Goal: Task Accomplishment & Management: Use online tool/utility

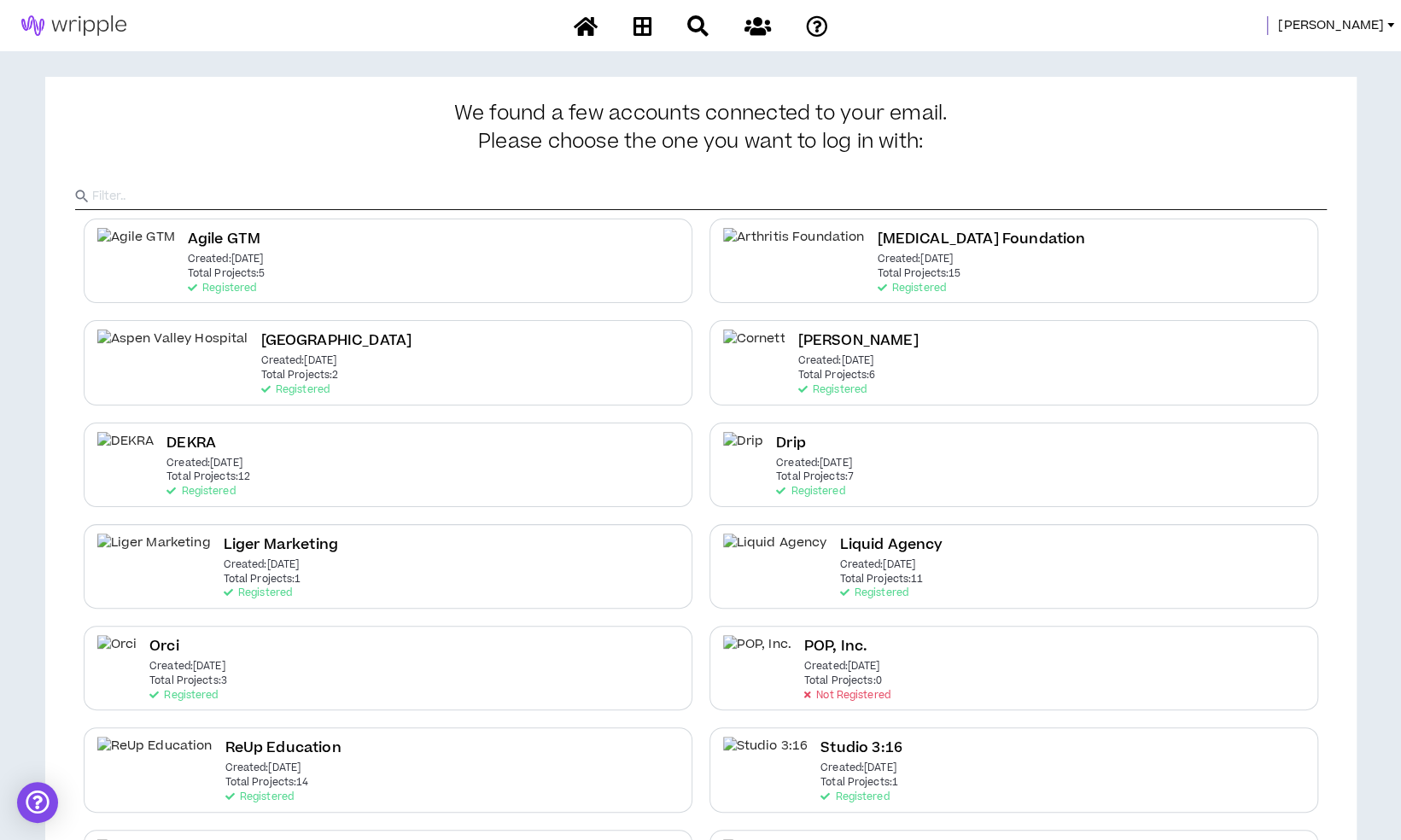
click at [1367, 29] on span "[PERSON_NAME]" at bounding box center [1332, 26] width 106 height 19
click at [1281, 49] on link "System Admin Portal" at bounding box center [1313, 58] width 154 height 26
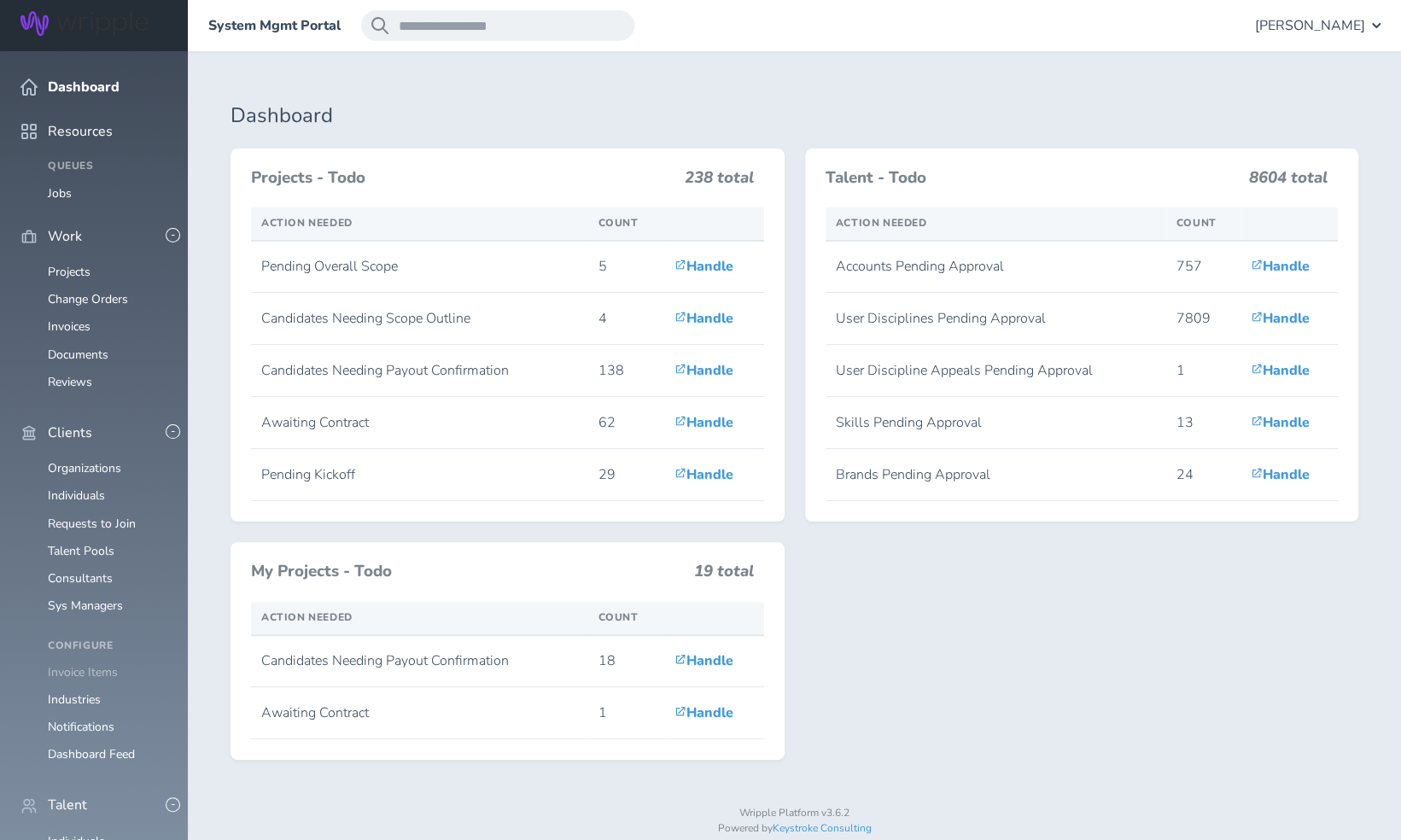
scroll to position [171, 0]
click at [83, 833] on link "Individuals" at bounding box center [76, 841] width 57 height 16
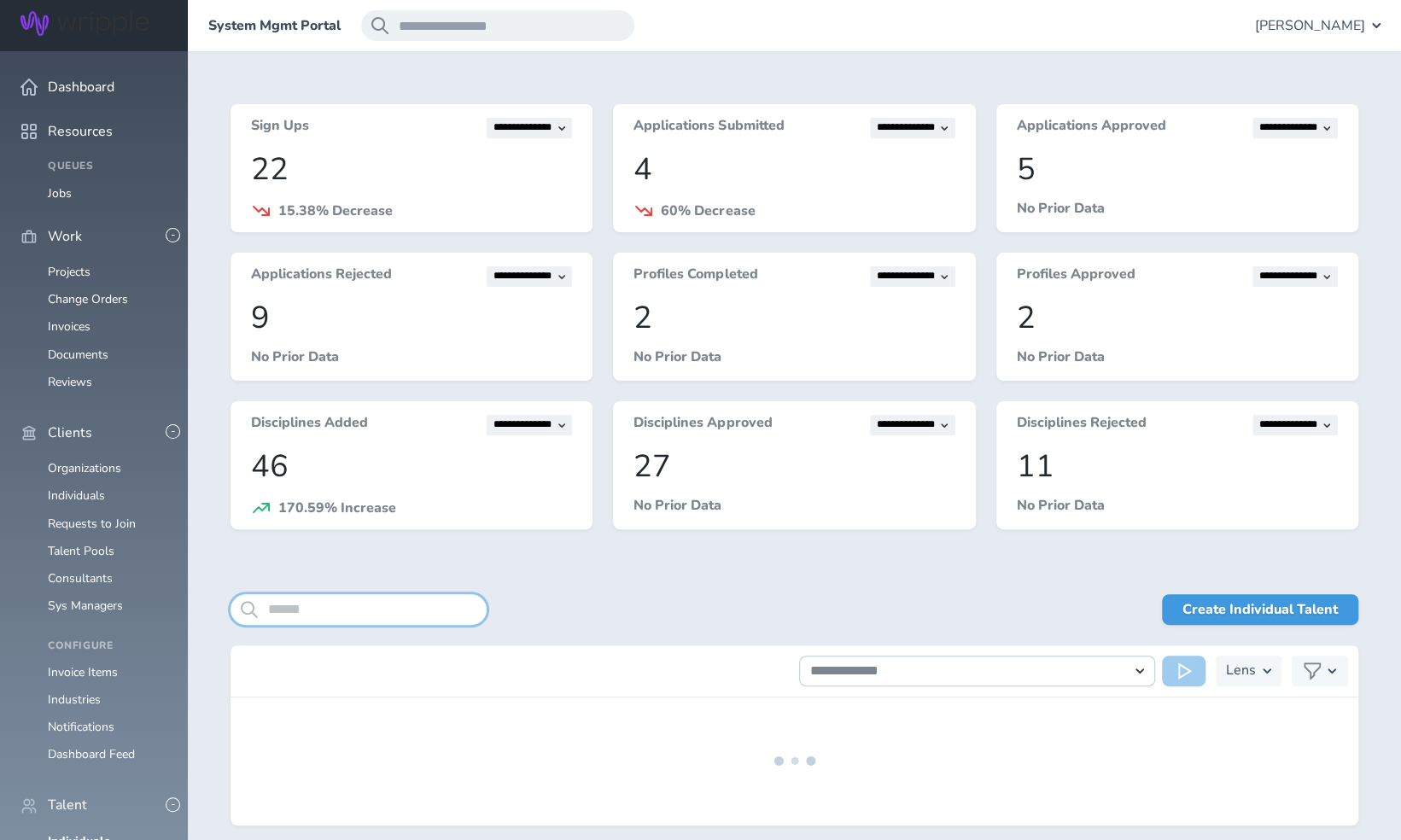
click at [425, 607] on input "search" at bounding box center [358, 609] width 256 height 30
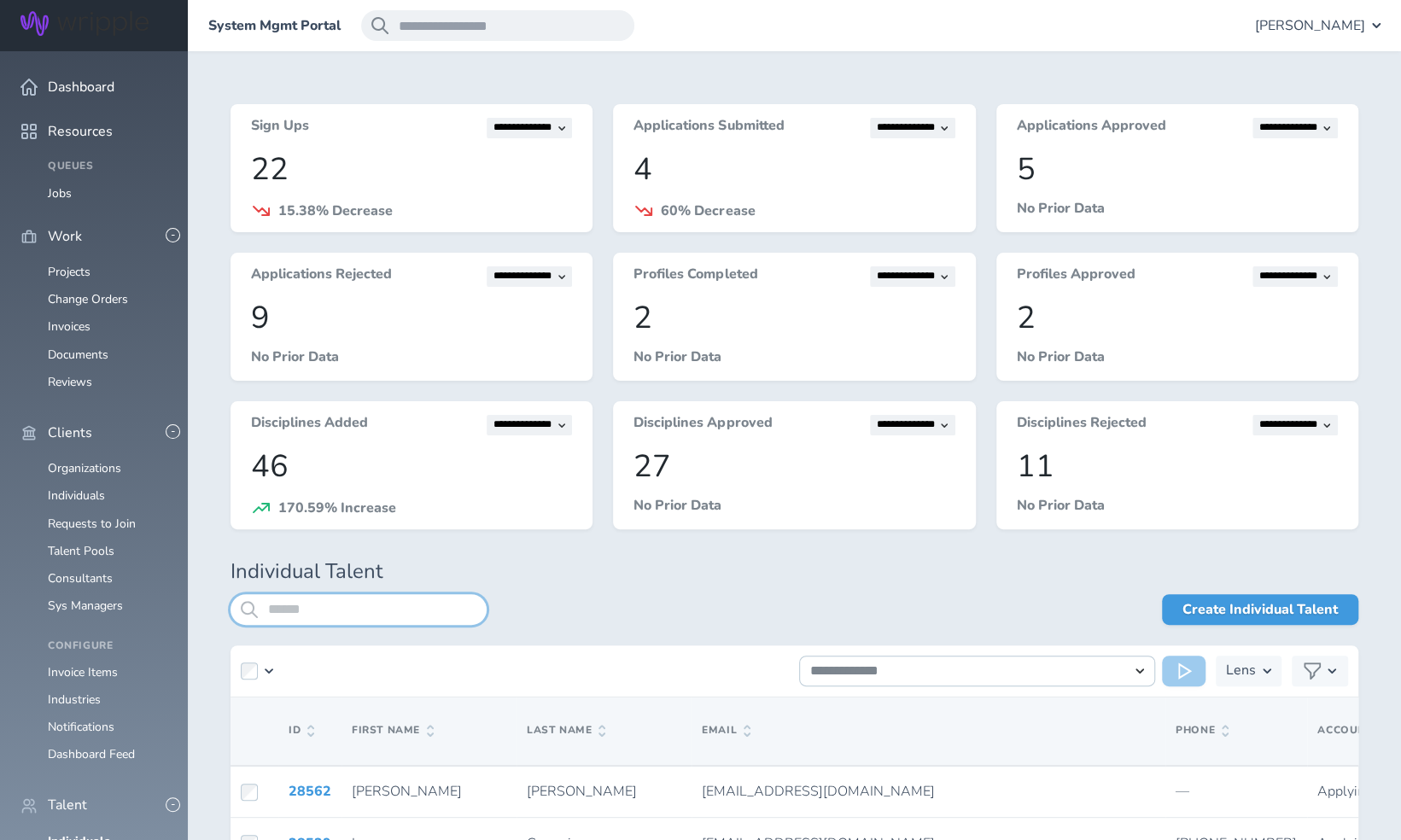
paste input "**********"
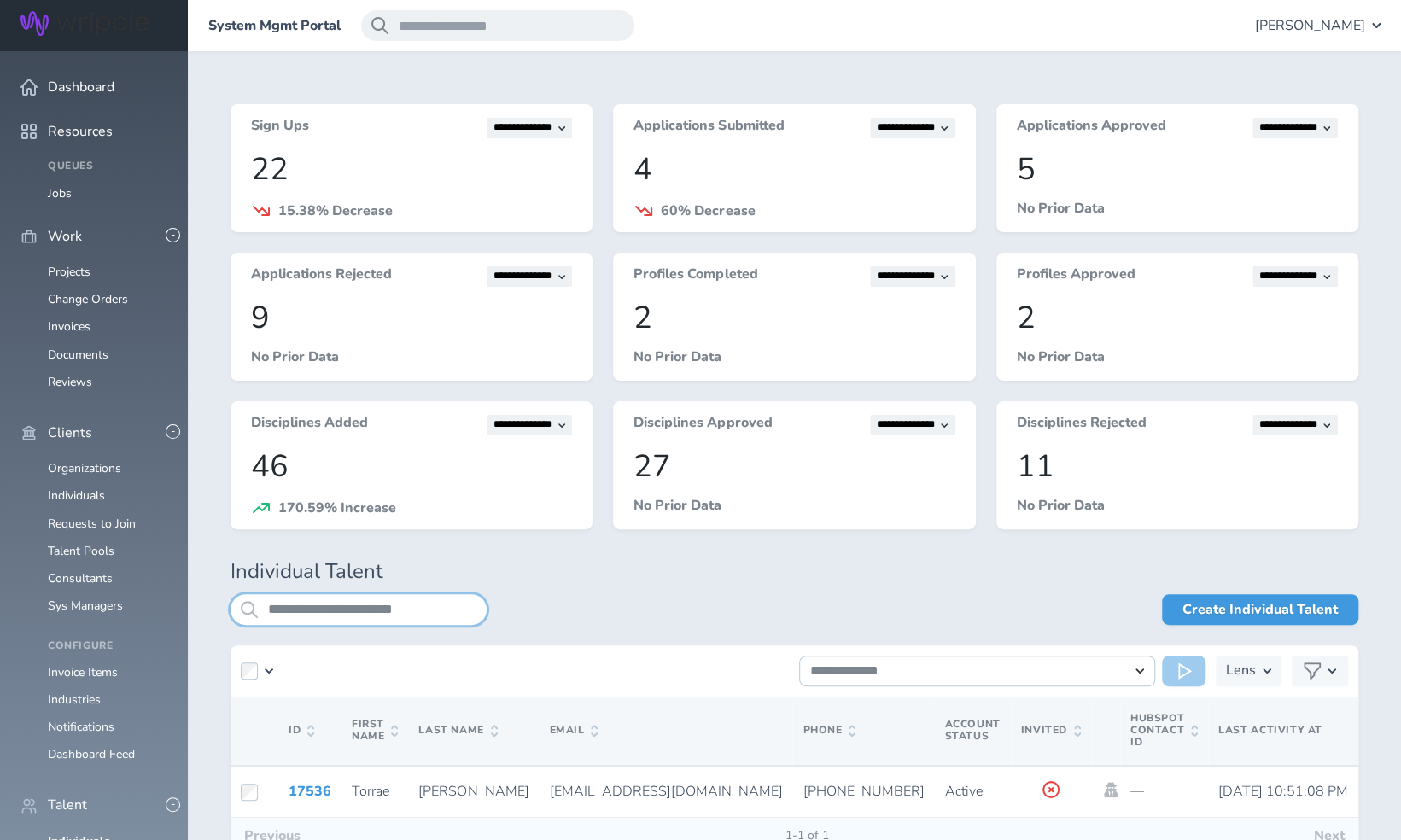
scroll to position [112, 0]
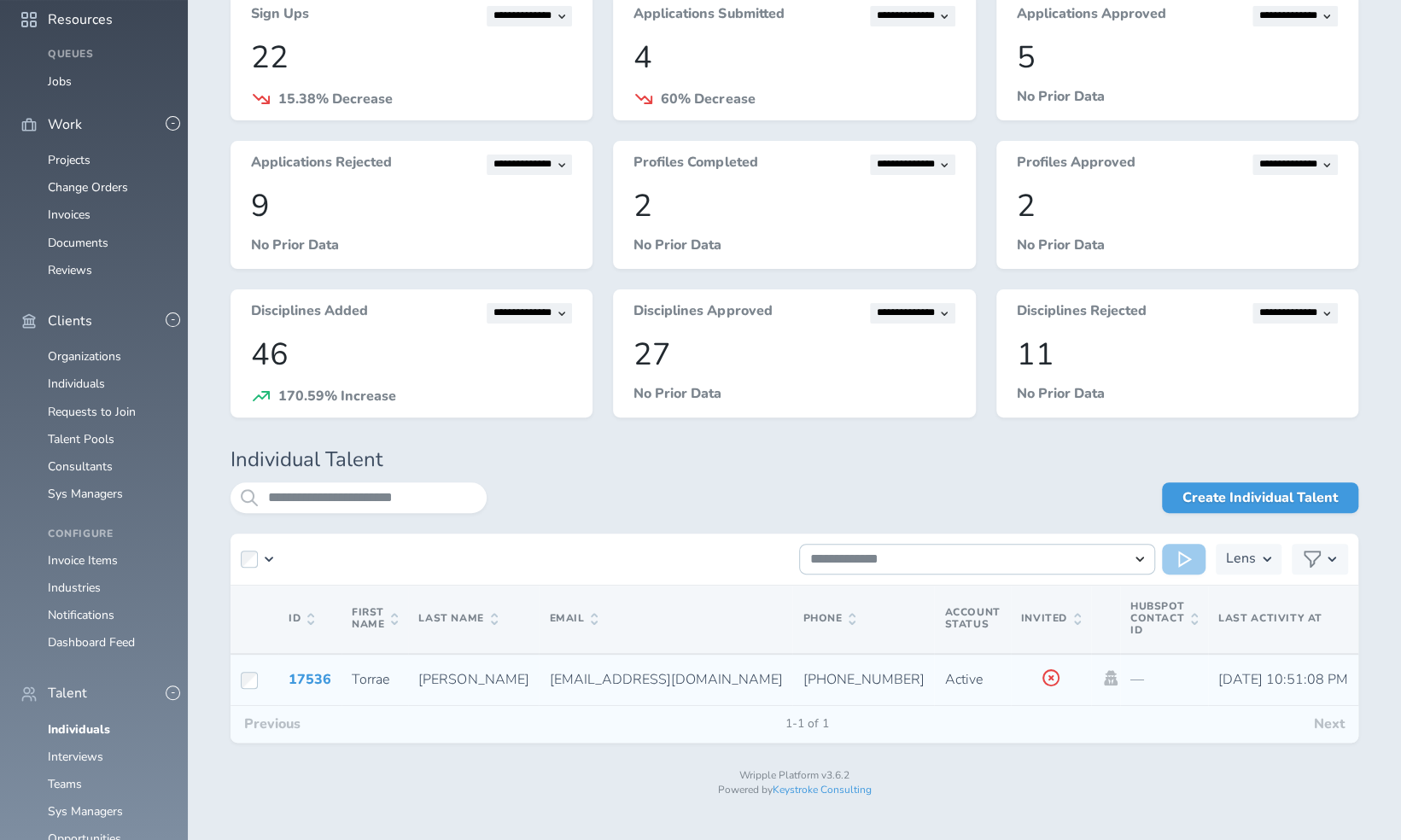
drag, startPoint x: 550, startPoint y: 681, endPoint x: 775, endPoint y: 674, distance: 225.1
click at [775, 674] on td "[EMAIL_ADDRESS][DOMAIN_NAME]" at bounding box center [666, 680] width 254 height 52
copy span "[EMAIL_ADDRESS][DOMAIN_NAME]"
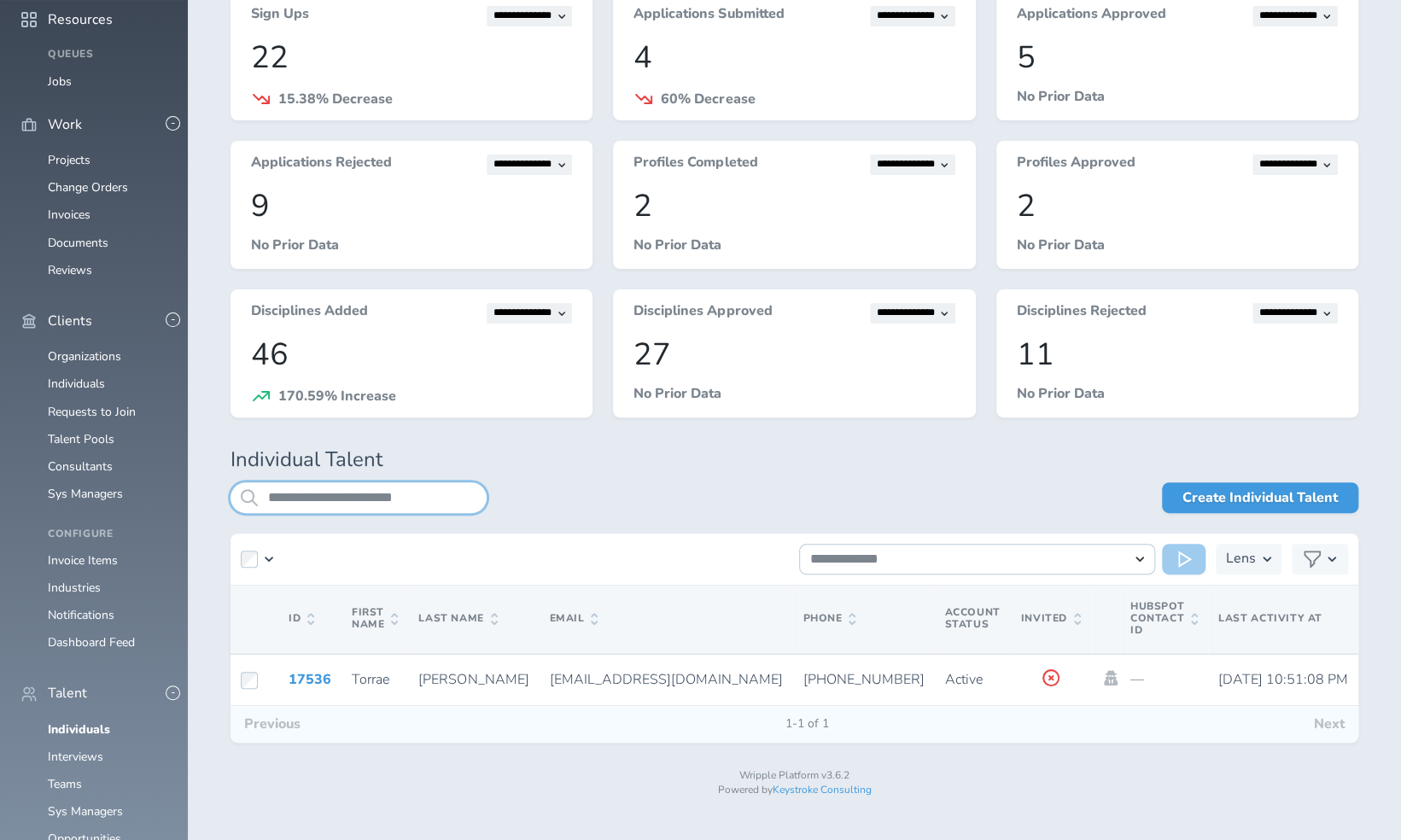
click at [349, 500] on input "**********" at bounding box center [358, 497] width 256 height 30
paste input "search"
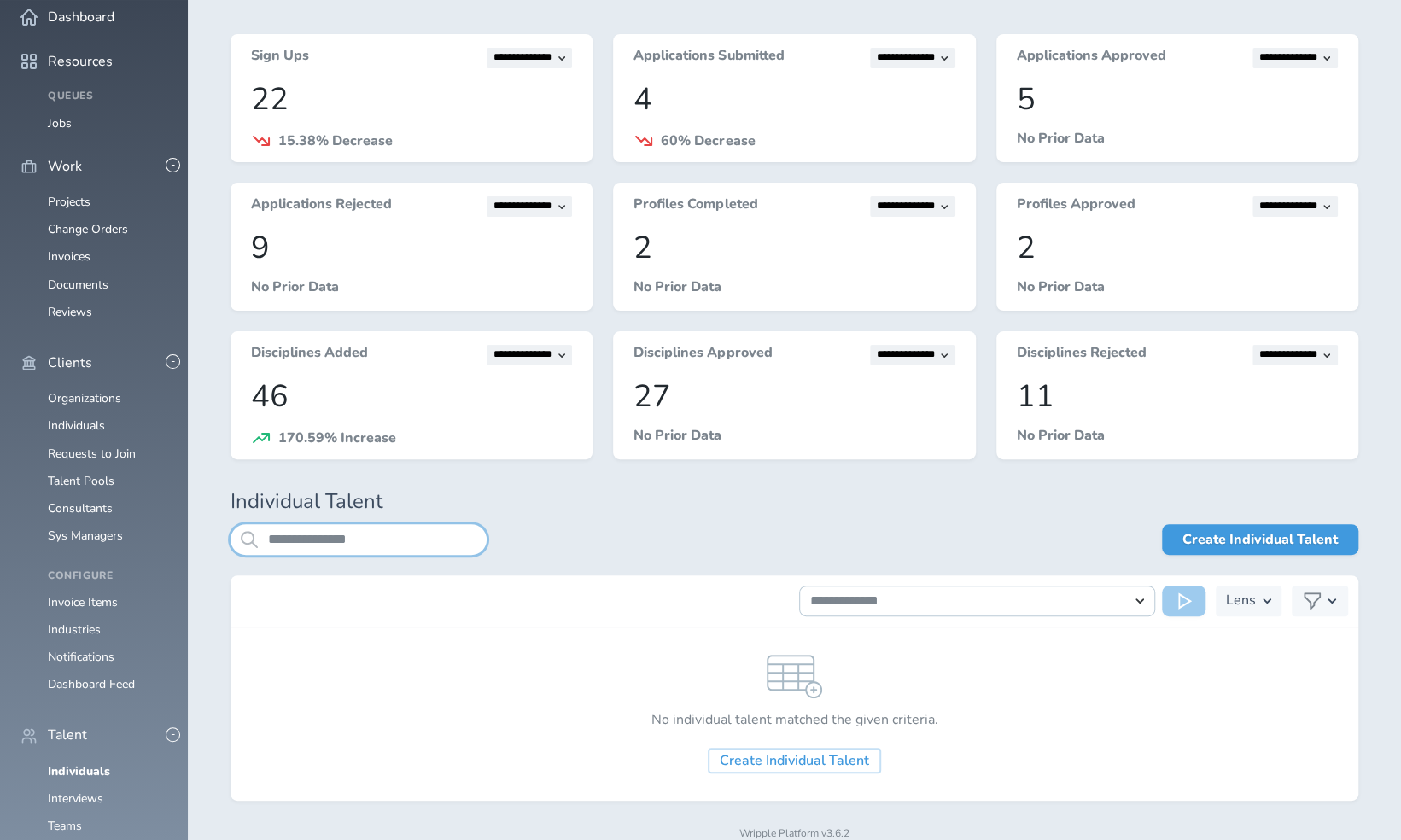
scroll to position [112, 0]
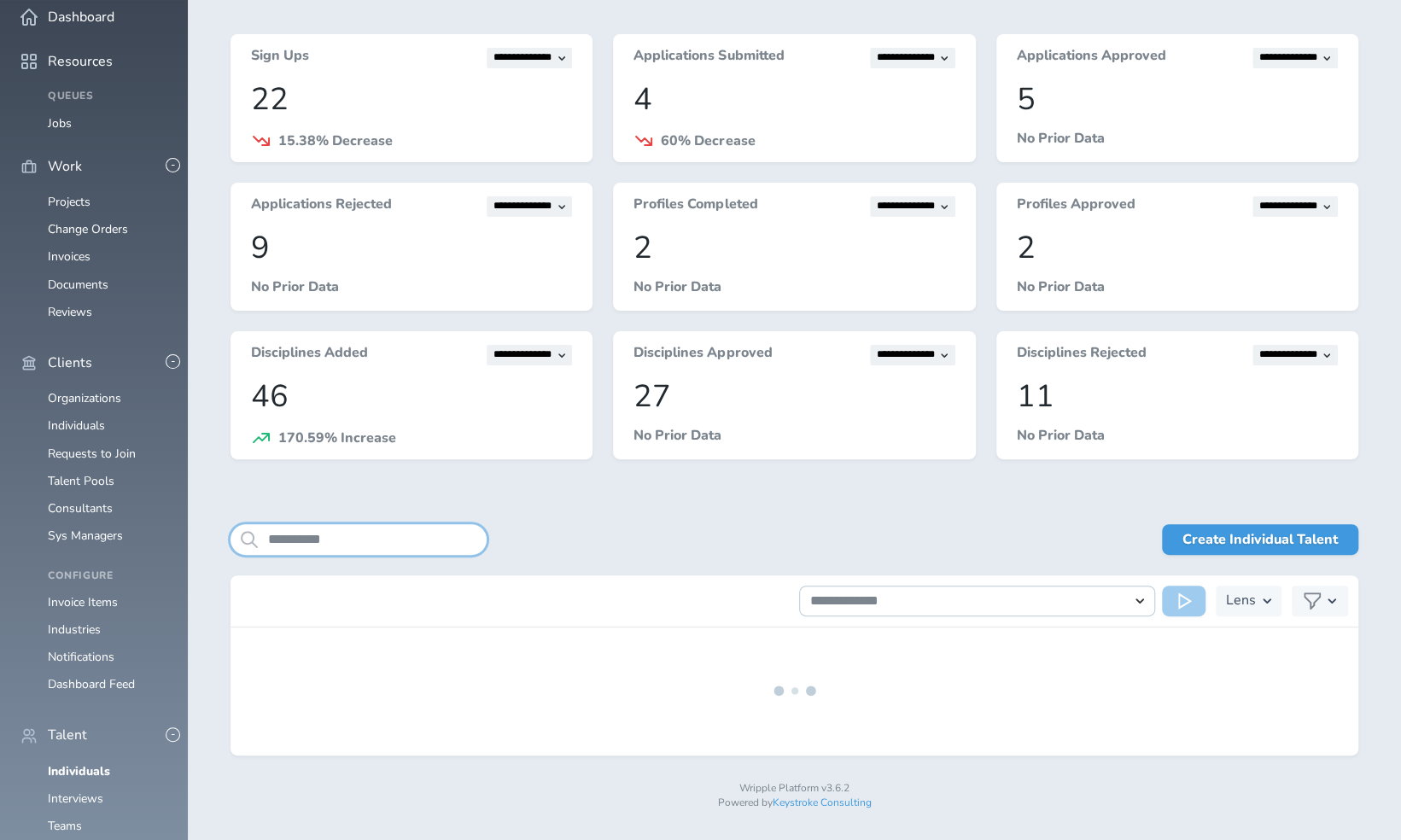
scroll to position [112, 0]
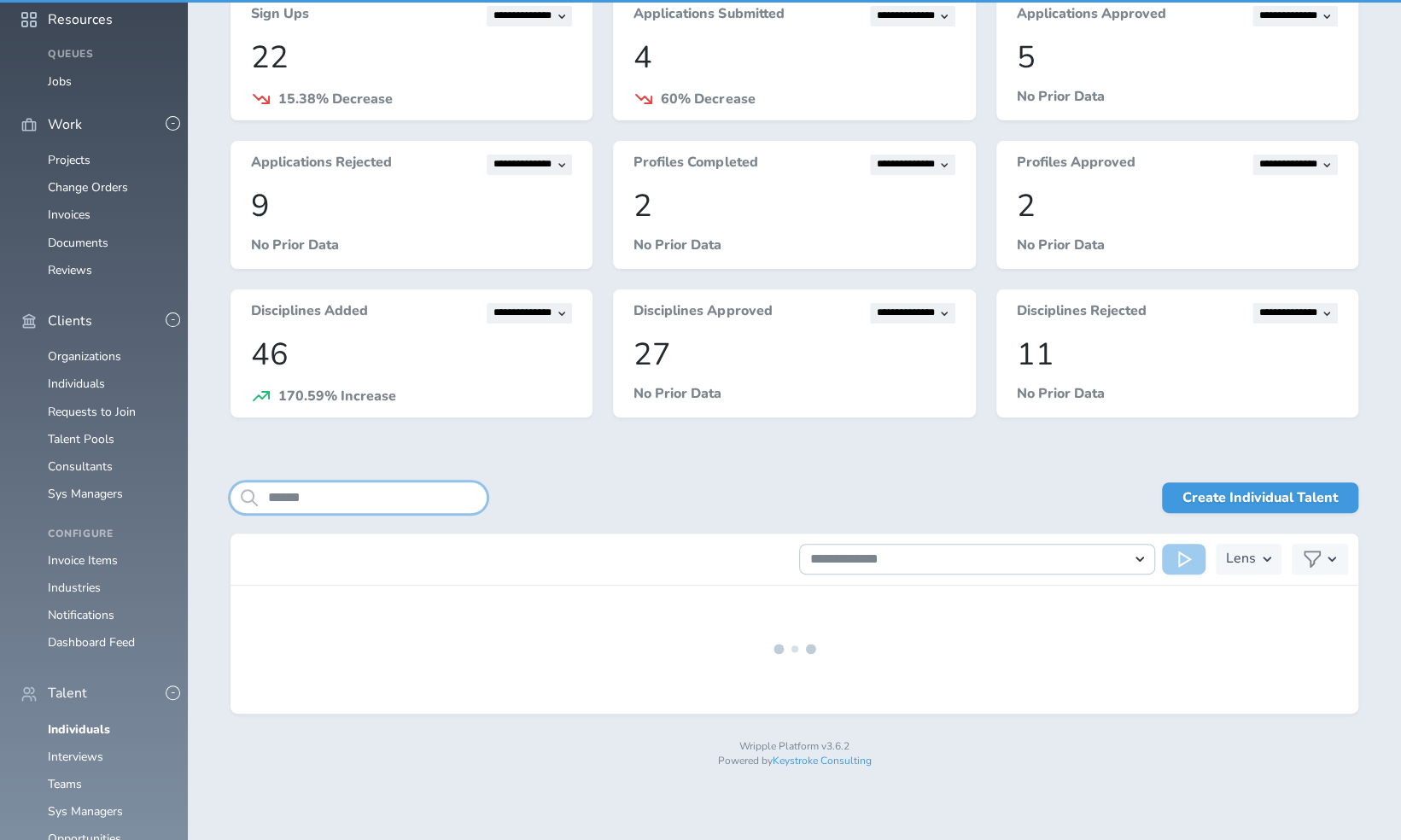
scroll to position [70, 0]
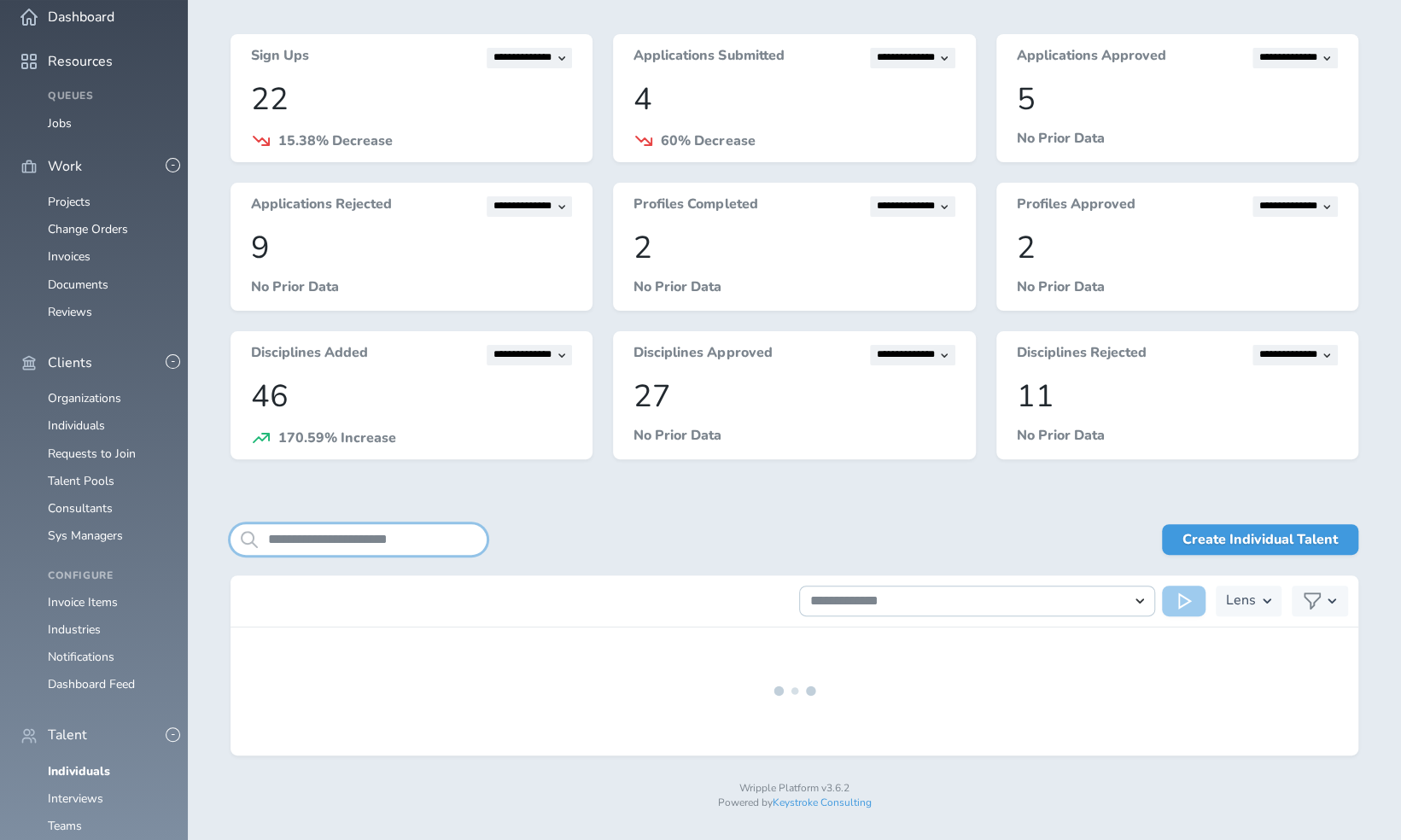
scroll to position [112, 0]
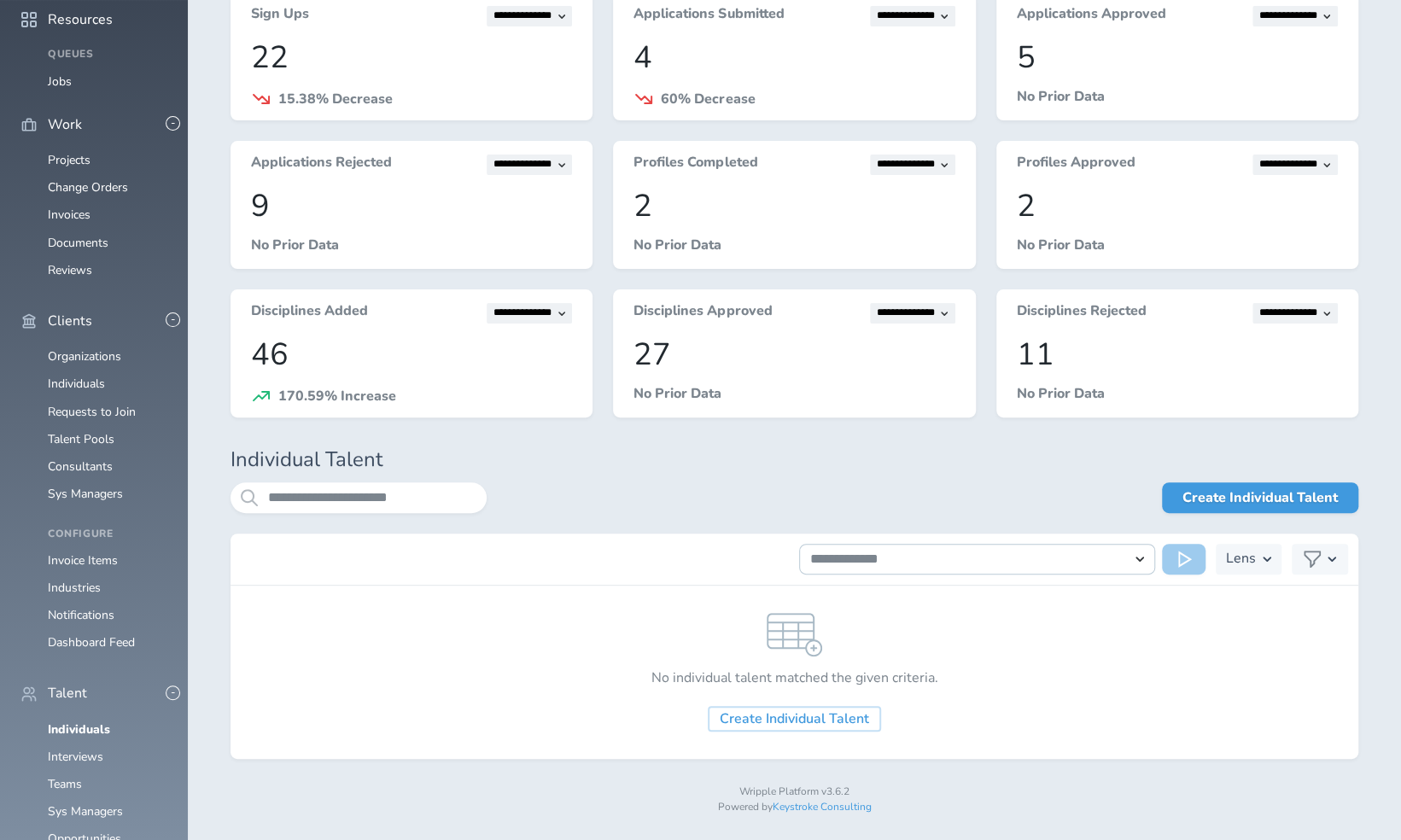
click at [367, 542] on div "**********" at bounding box center [794, 559] width 1128 height 52
click at [366, 498] on input "**********" at bounding box center [358, 497] width 256 height 30
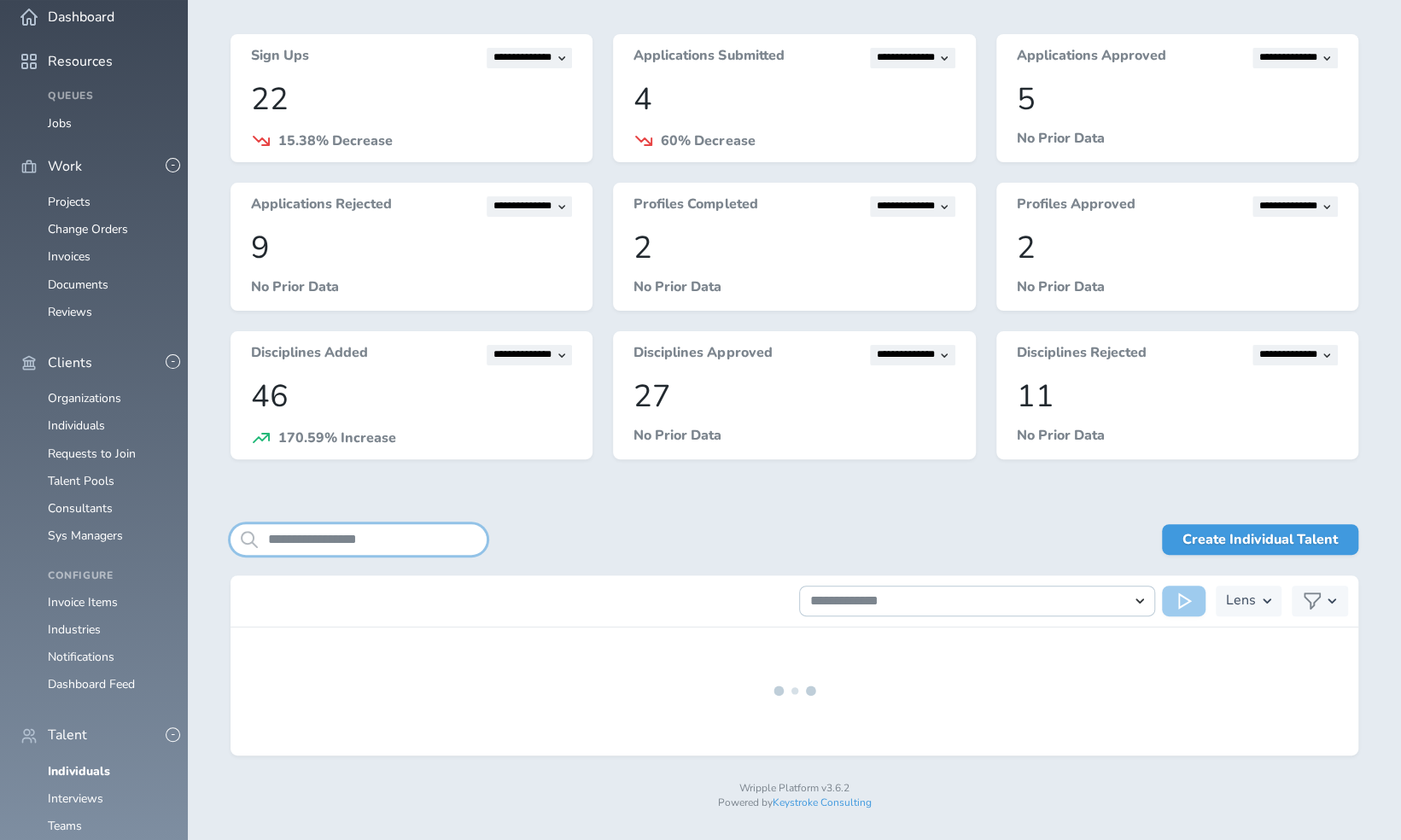
scroll to position [112, 0]
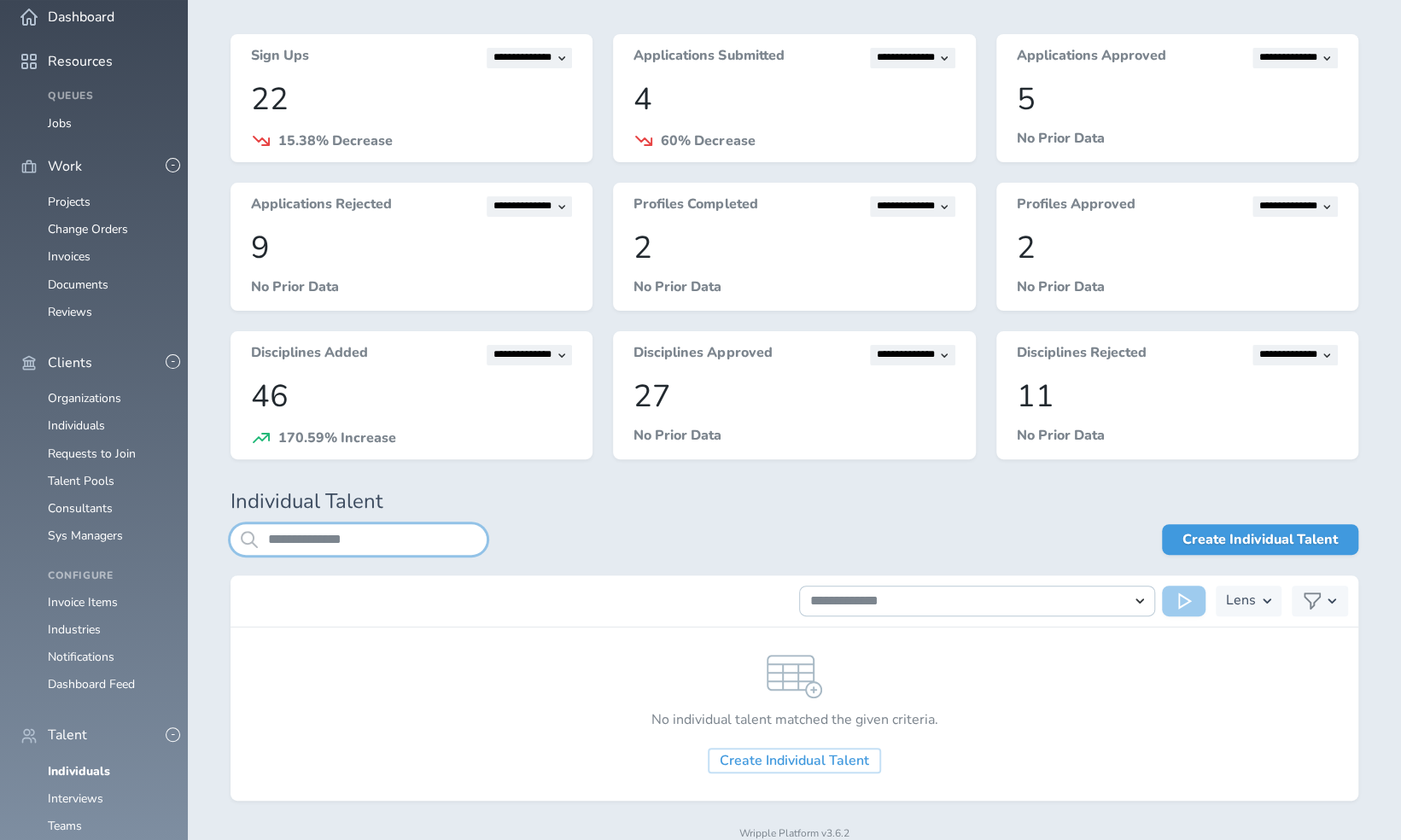
scroll to position [112, 0]
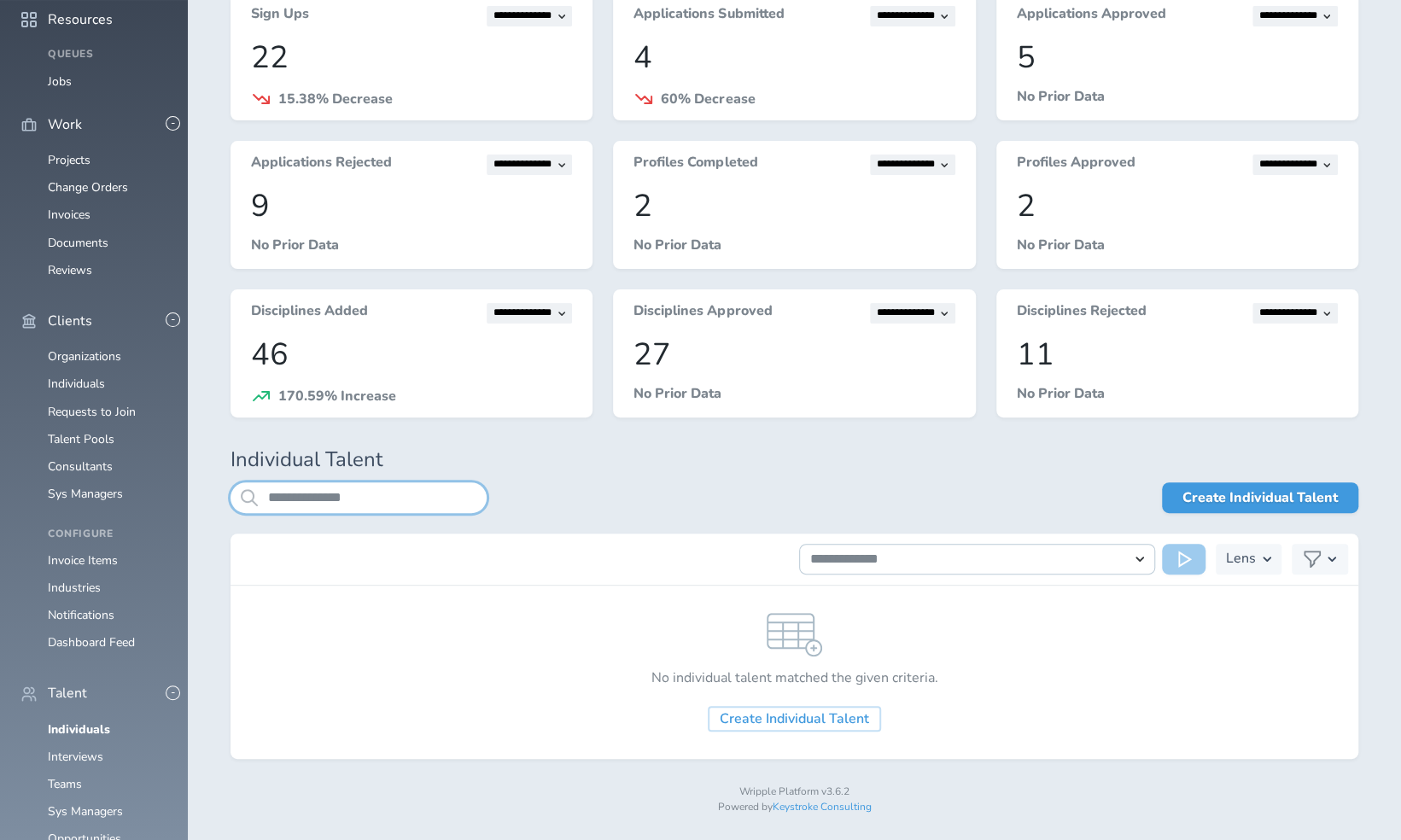
click at [394, 502] on input "**********" at bounding box center [358, 497] width 256 height 30
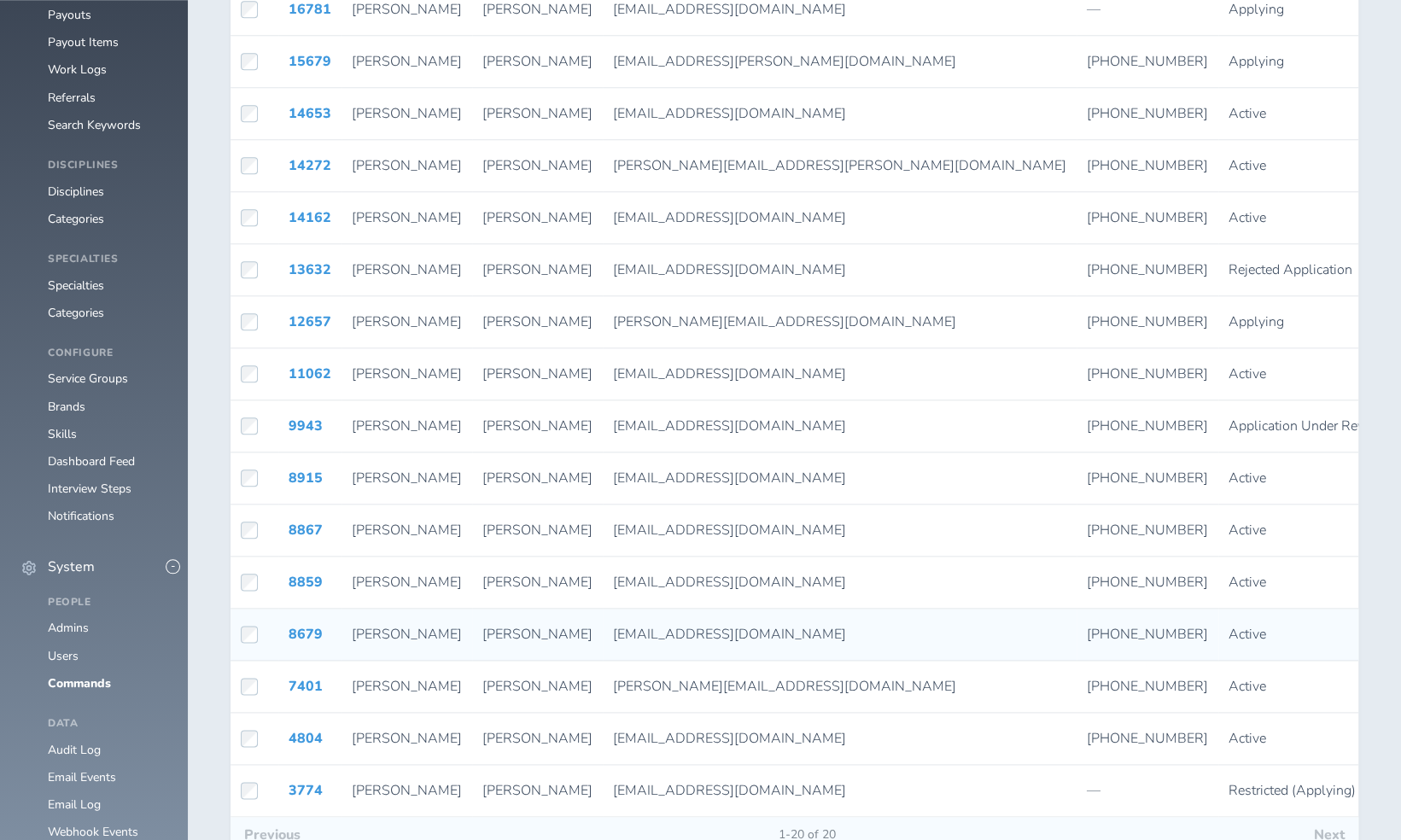
scroll to position [991, 0]
type input "*******"
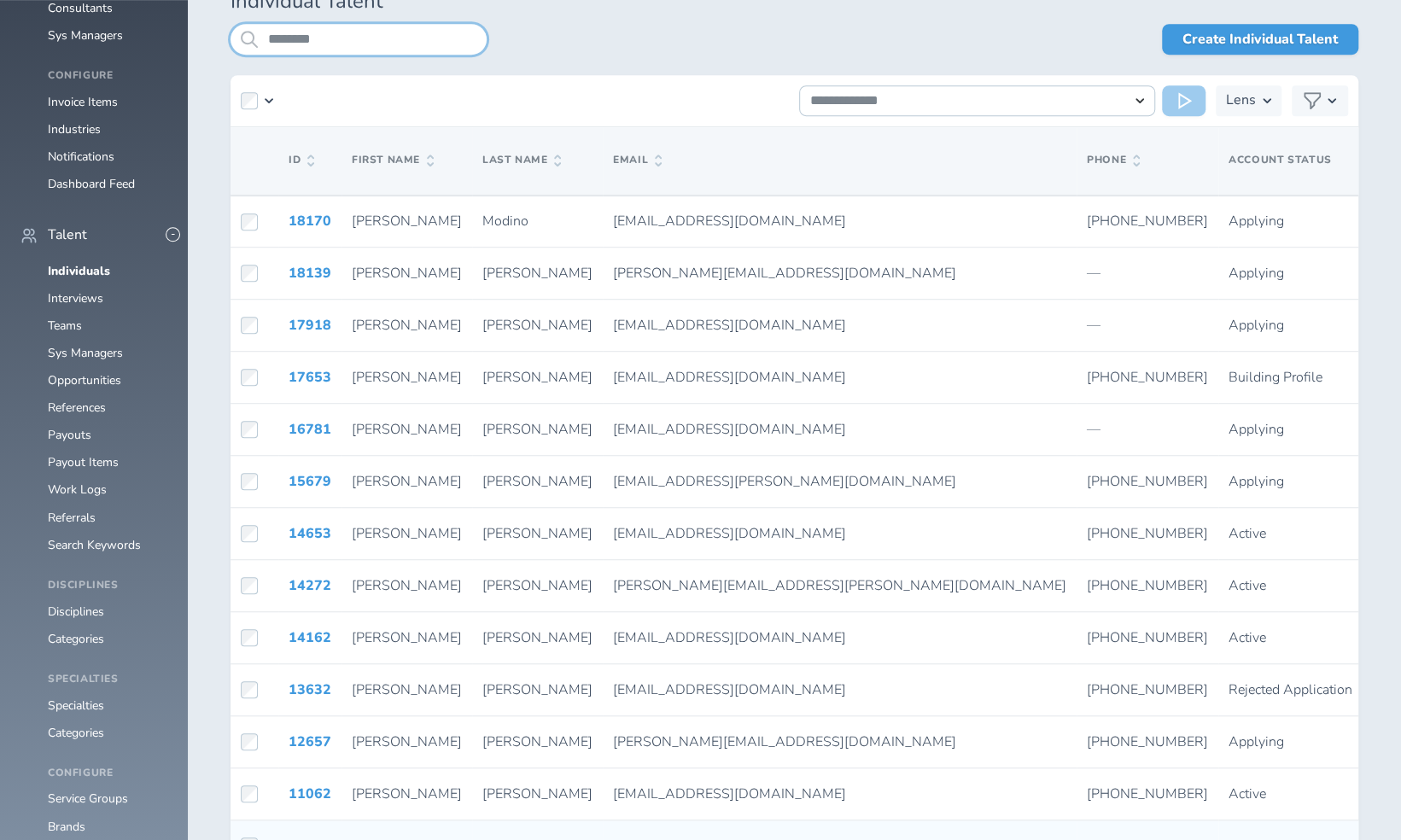
scroll to position [562, 0]
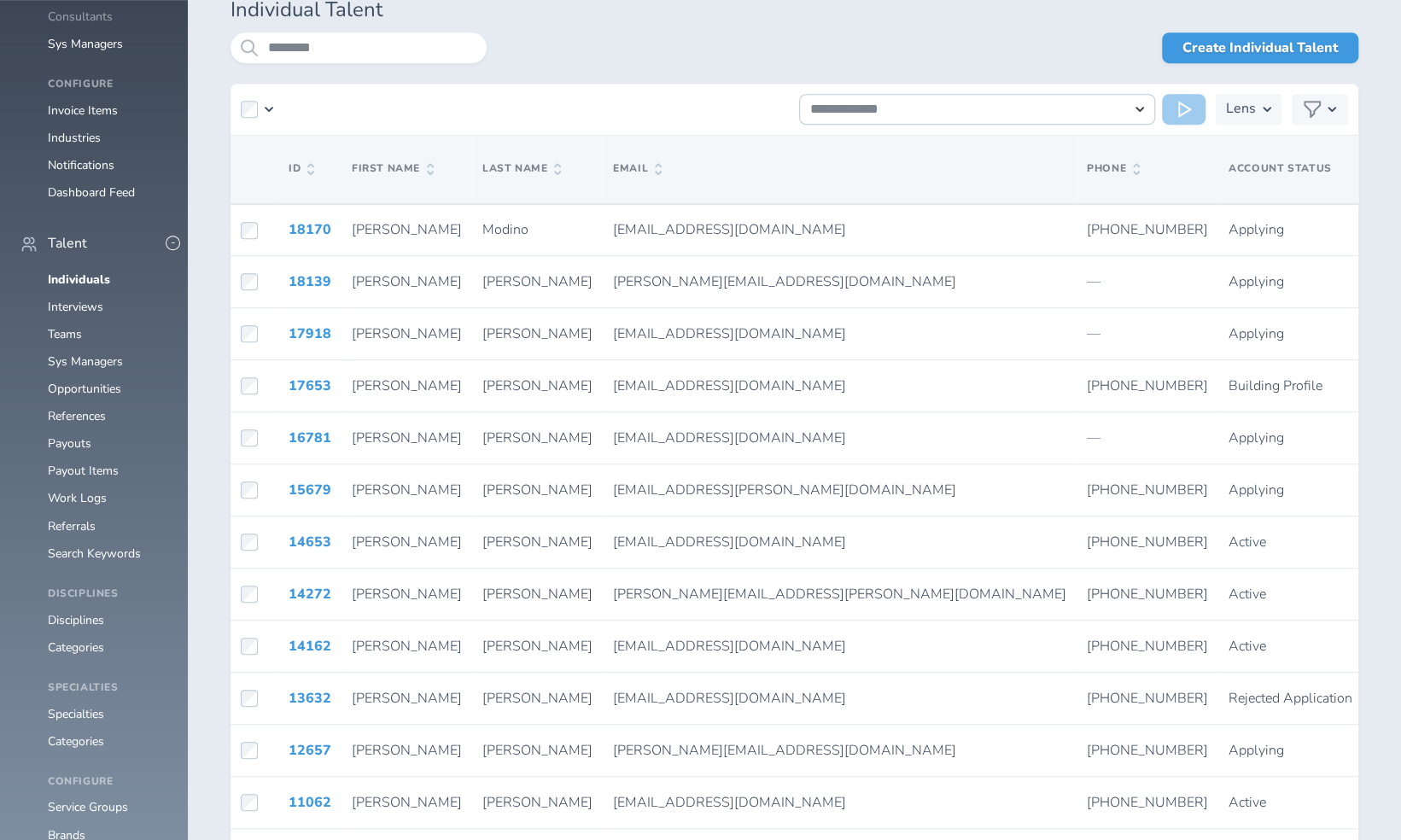
click at [90, 25] on link "Consultants" at bounding box center [80, 16] width 65 height 16
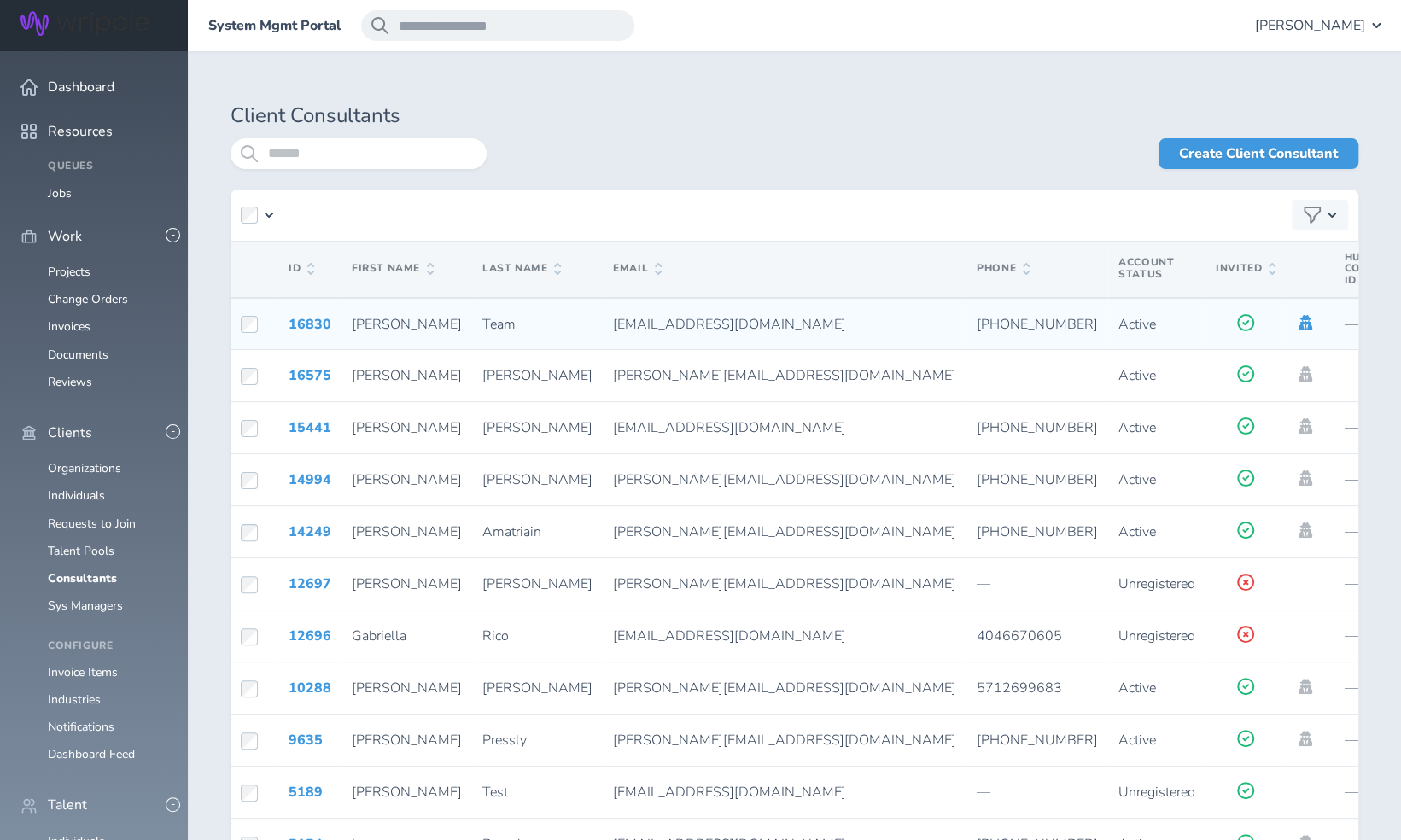
click at [1299, 328] on icon at bounding box center [1305, 323] width 13 height 15
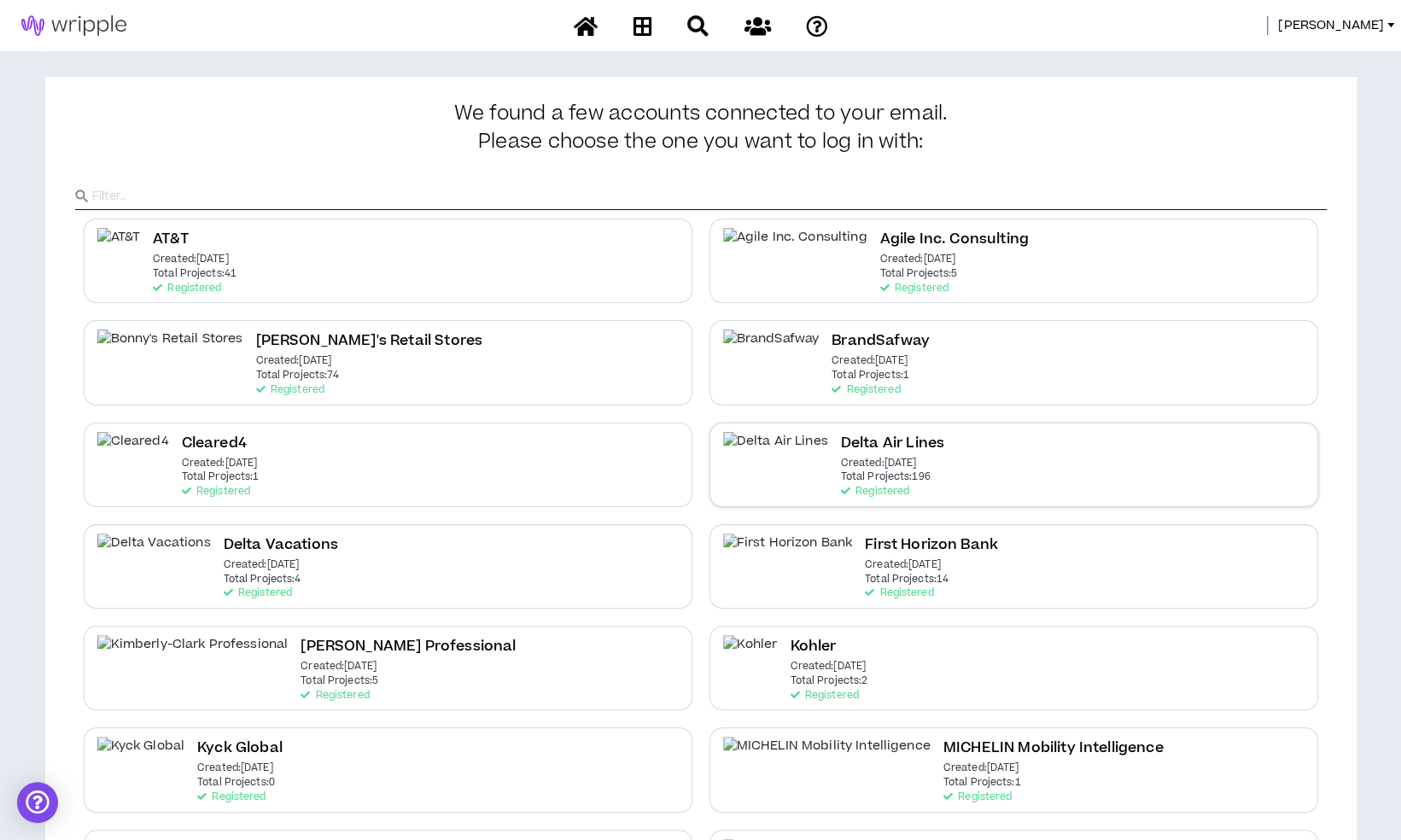
click at [876, 474] on div "Delta Air Lines Created: Dec 7 2020 Total Projects: 196 Registered" at bounding box center [892, 464] width 103 height 65
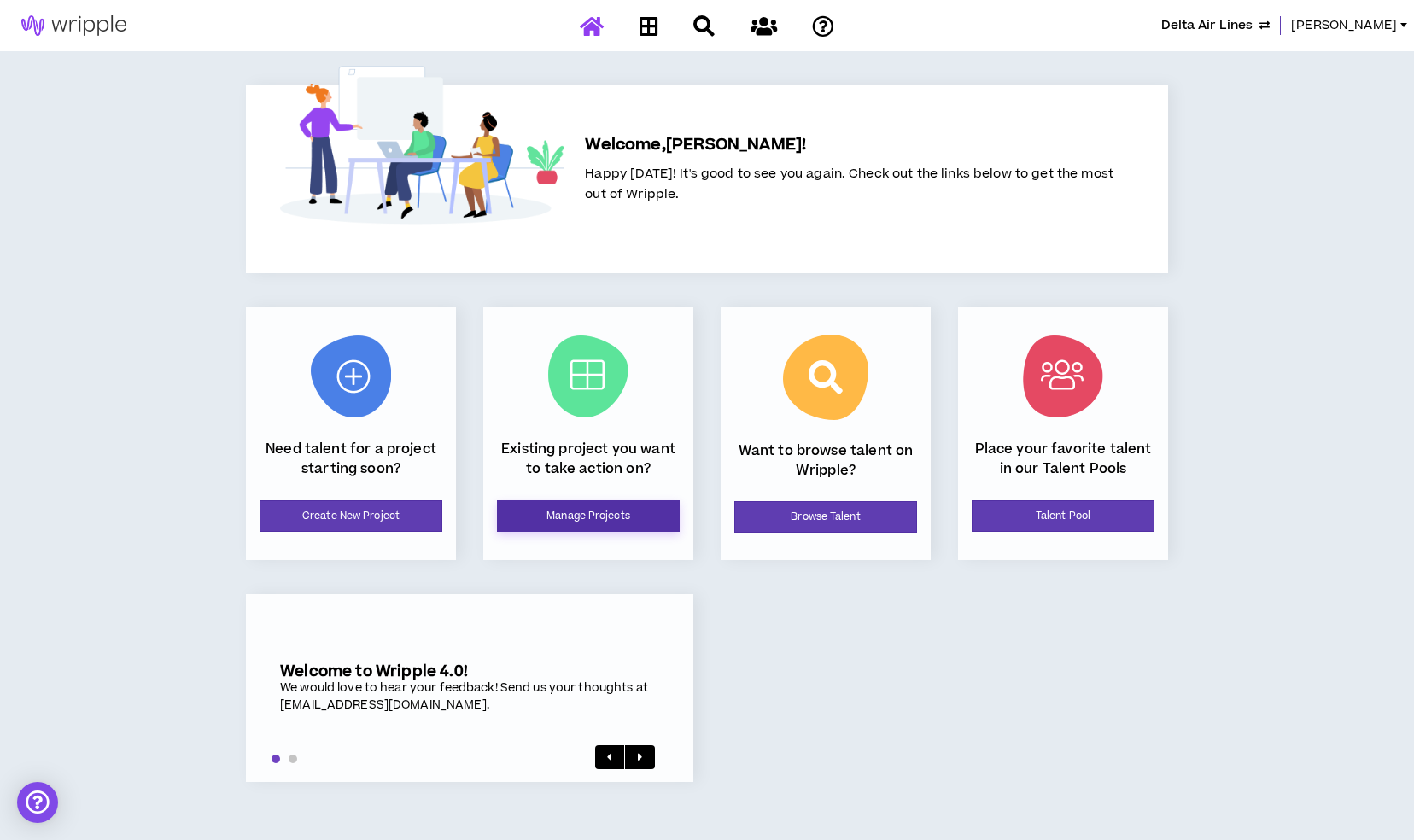
click at [582, 509] on link "Manage Projects" at bounding box center [588, 515] width 183 height 31
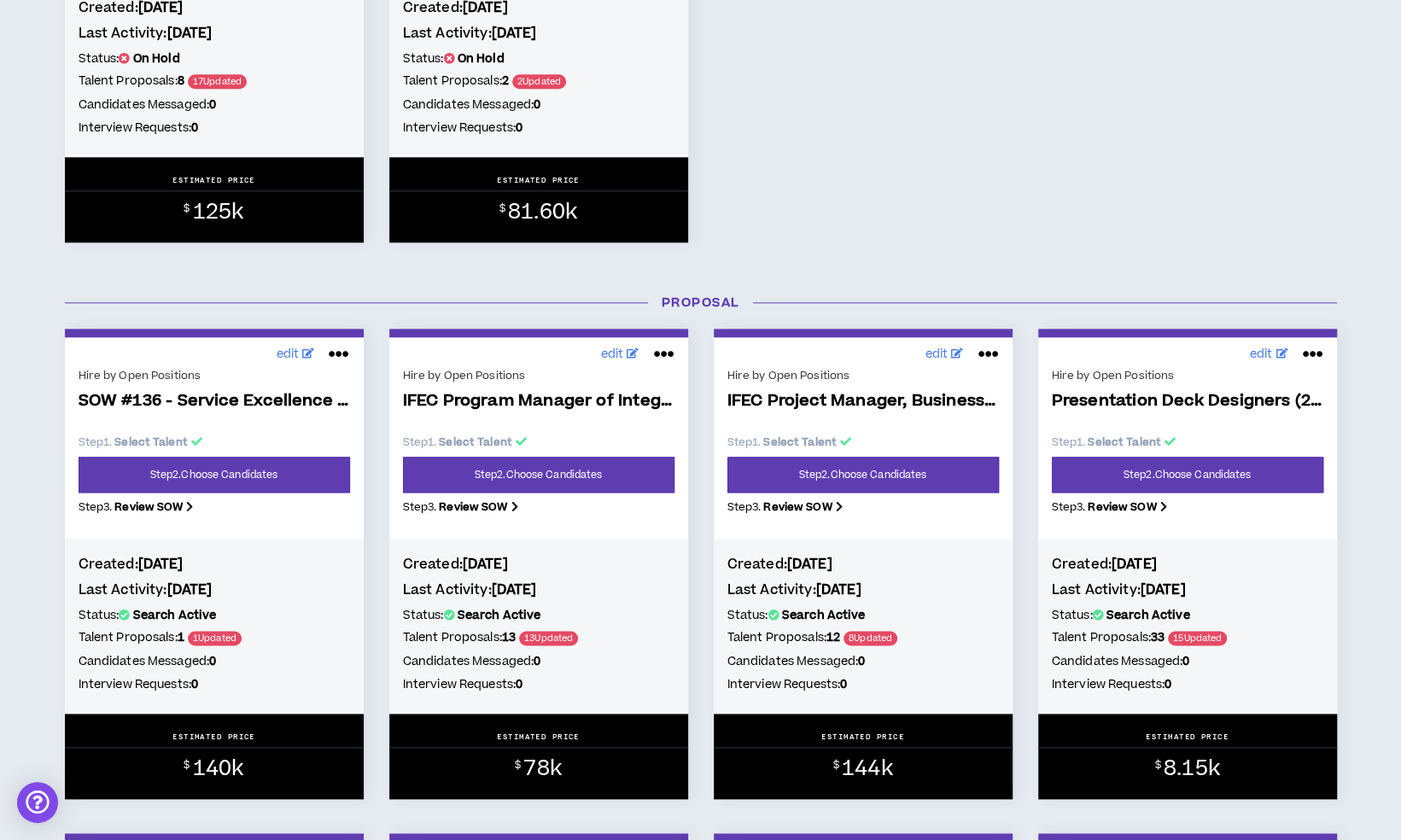
scroll to position [1076, 0]
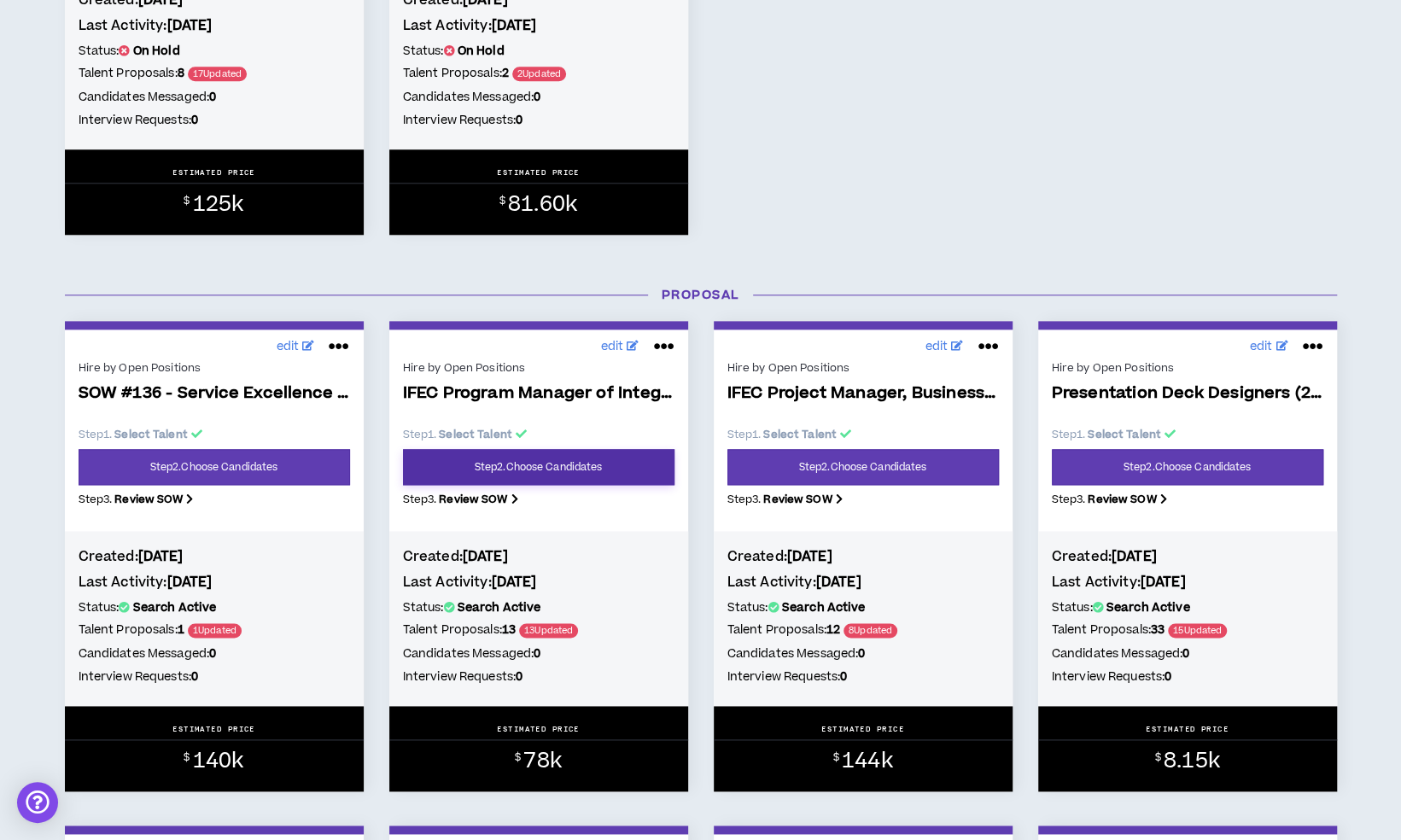
click at [632, 483] on link "Step 2 . Choose Candidates" at bounding box center [539, 467] width 272 height 36
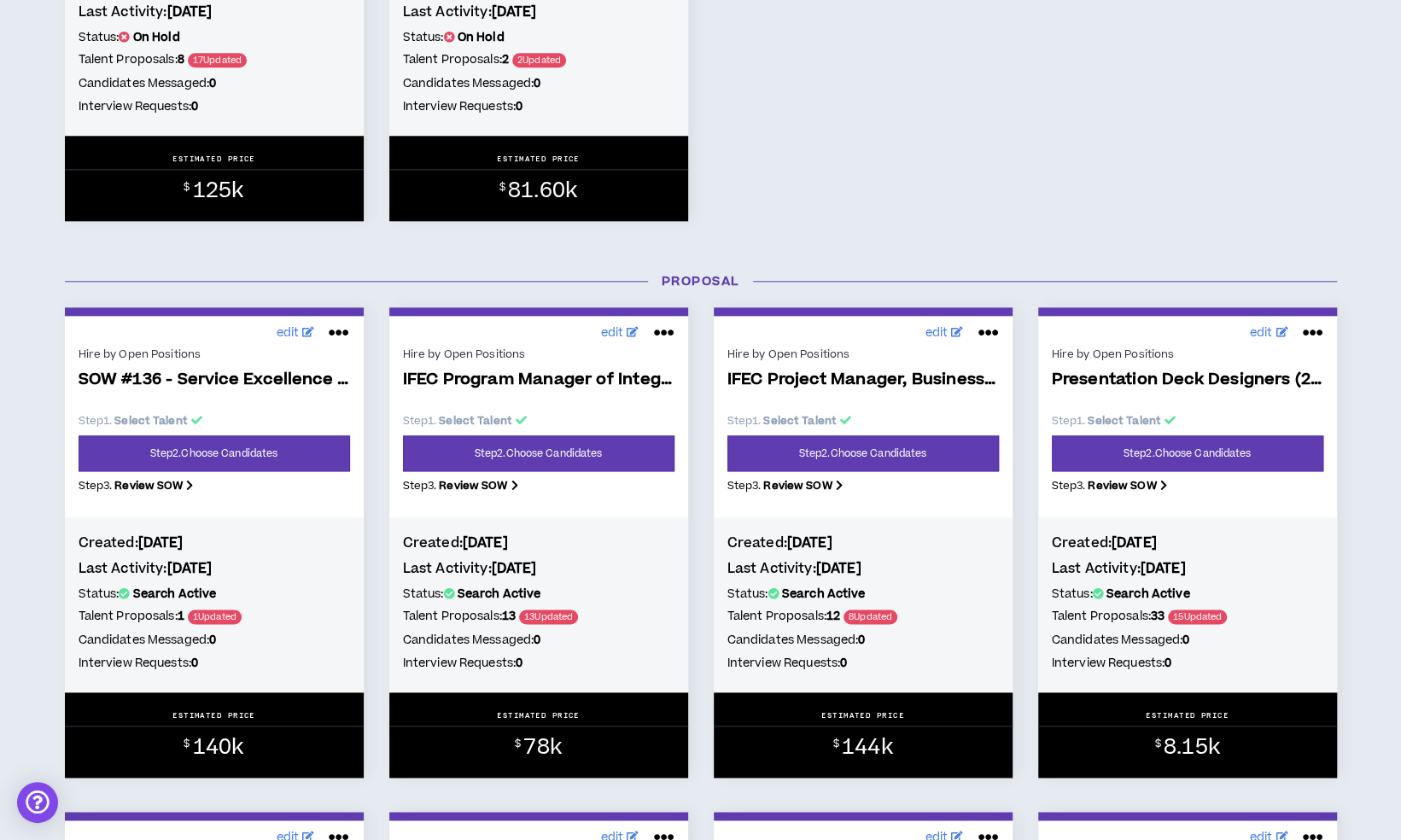
scroll to position [1189, 0]
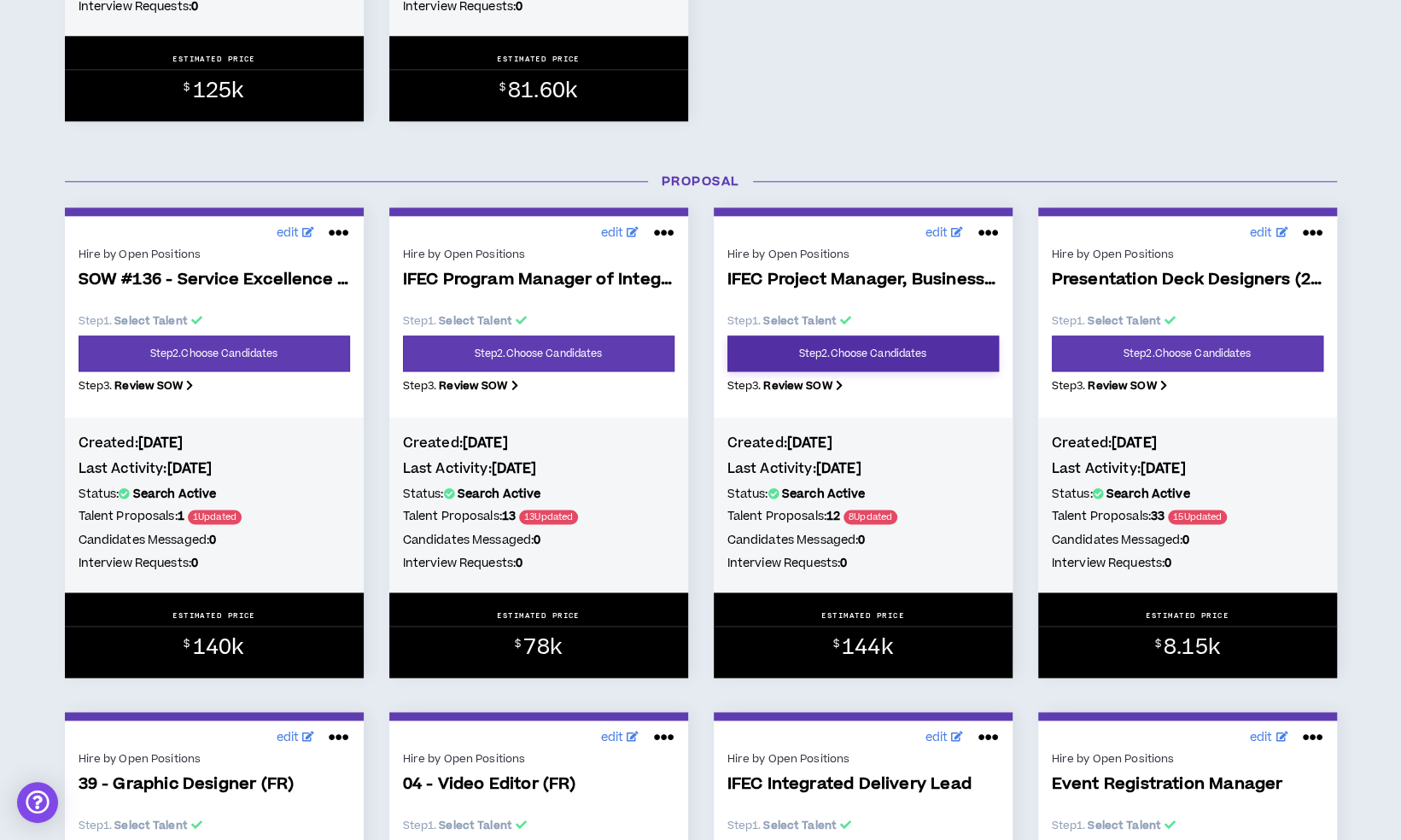
click at [955, 355] on link "Step 2 . Choose Candidates" at bounding box center [863, 353] width 272 height 36
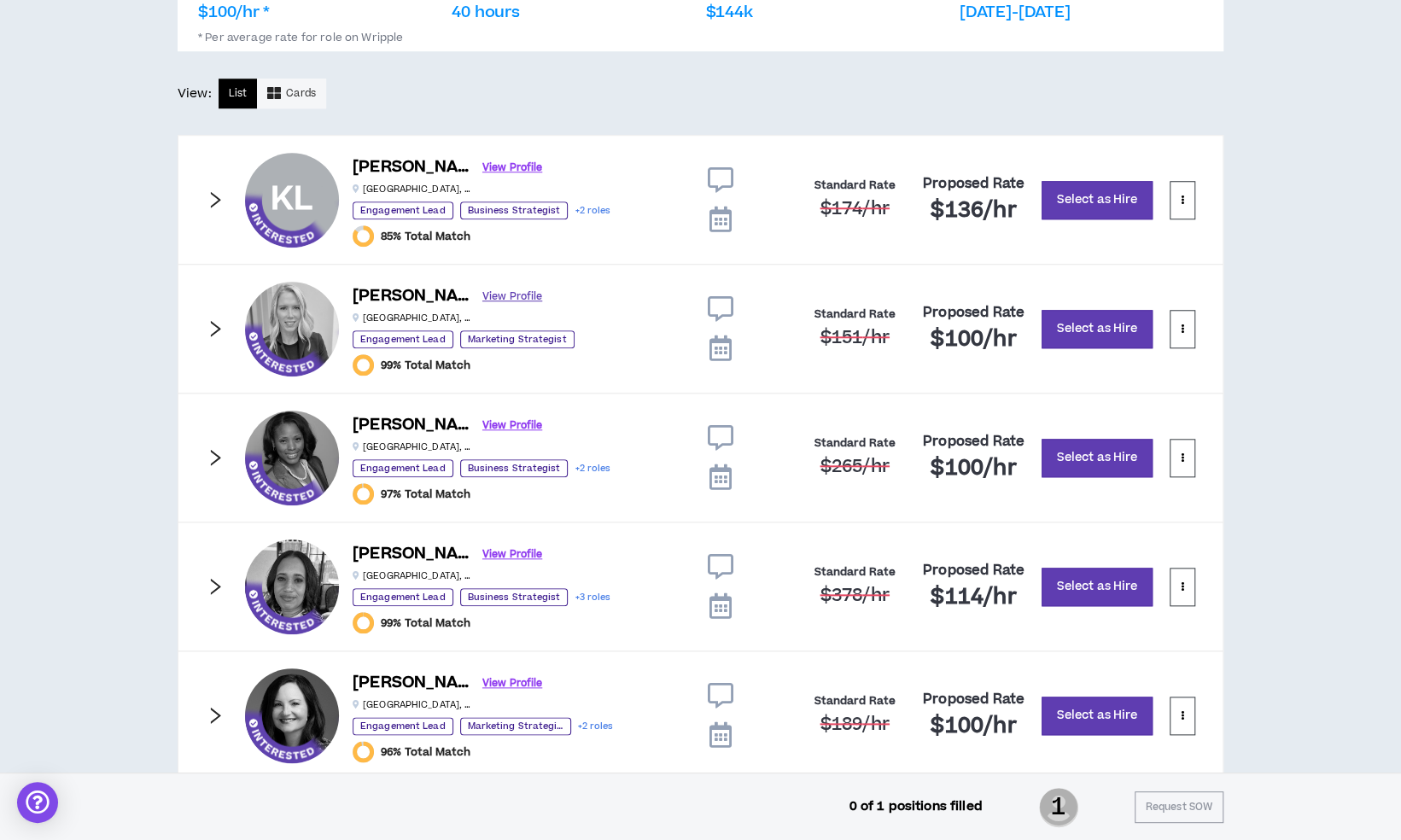
scroll to position [904, 0]
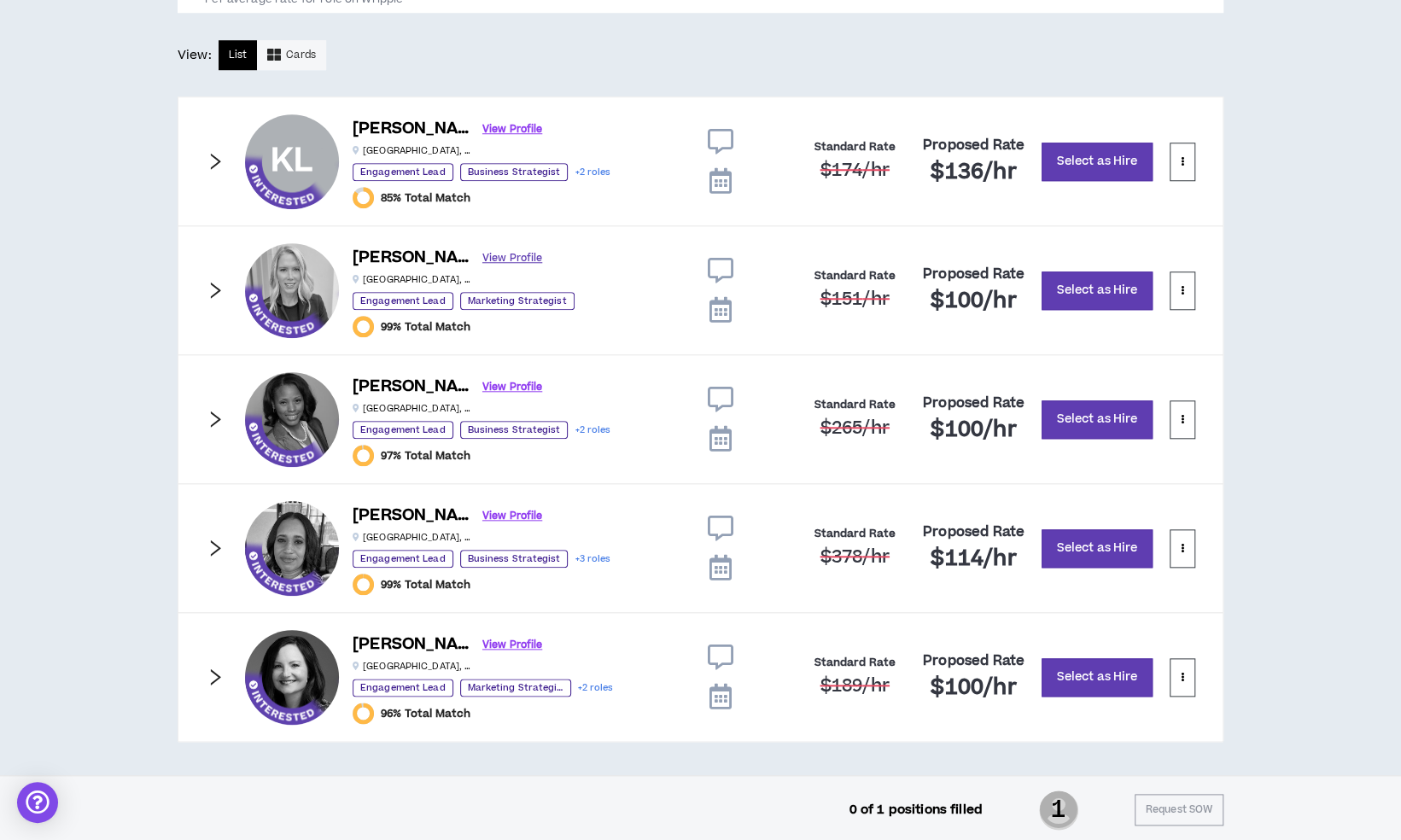
click at [489, 253] on link "View Profile" at bounding box center [512, 259] width 60 height 30
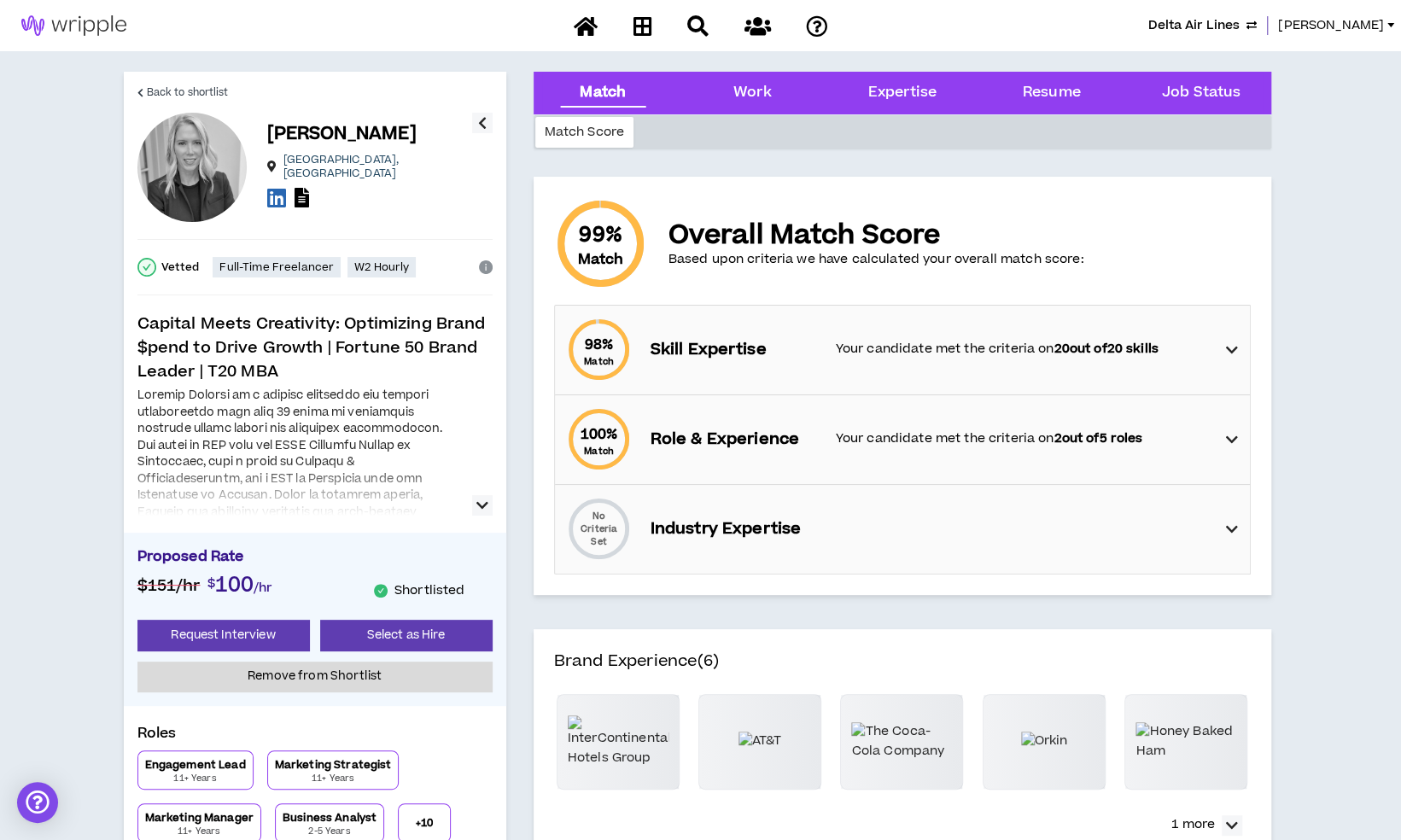
click at [310, 188] on div at bounding box center [369, 199] width 205 height 25
click at [299, 188] on icon at bounding box center [301, 197] width 14 height 20
